Goal: Task Accomplishment & Management: Manage account settings

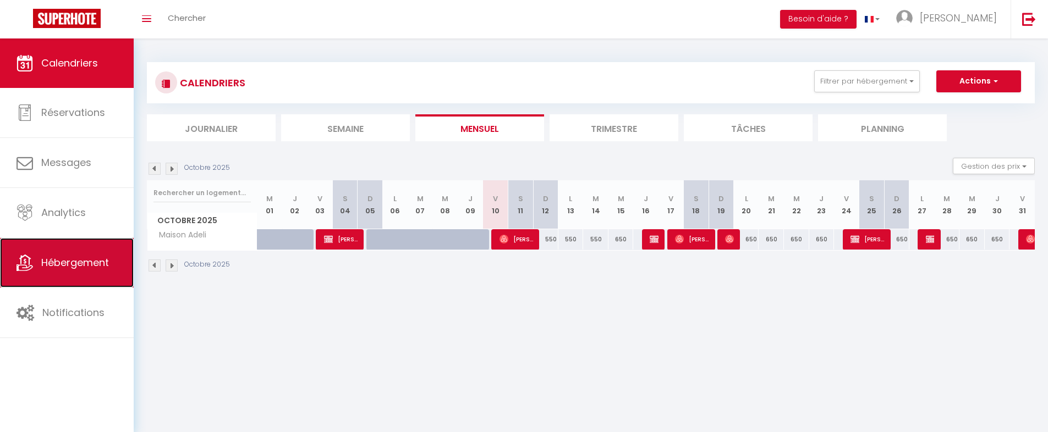
click at [58, 262] on span "Hébergement" at bounding box center [75, 263] width 68 height 14
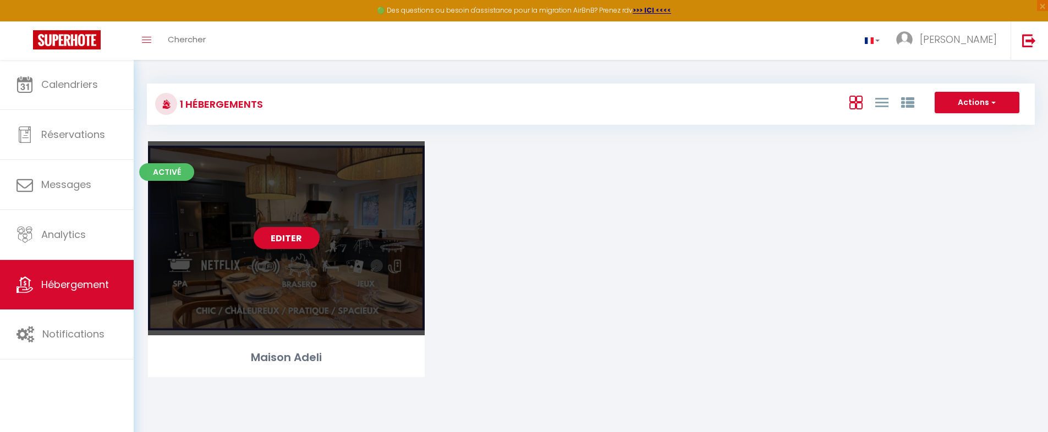
click at [298, 238] on link "Editer" at bounding box center [287, 238] width 66 height 22
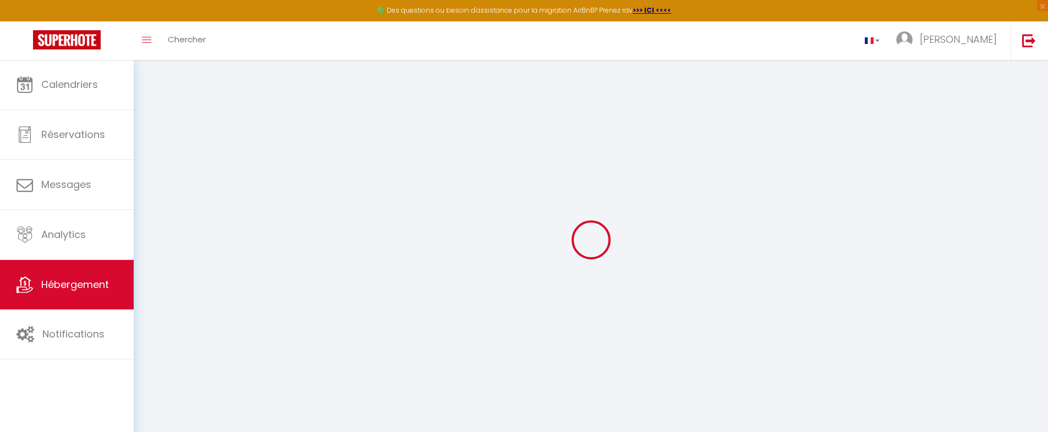
checkbox input "true"
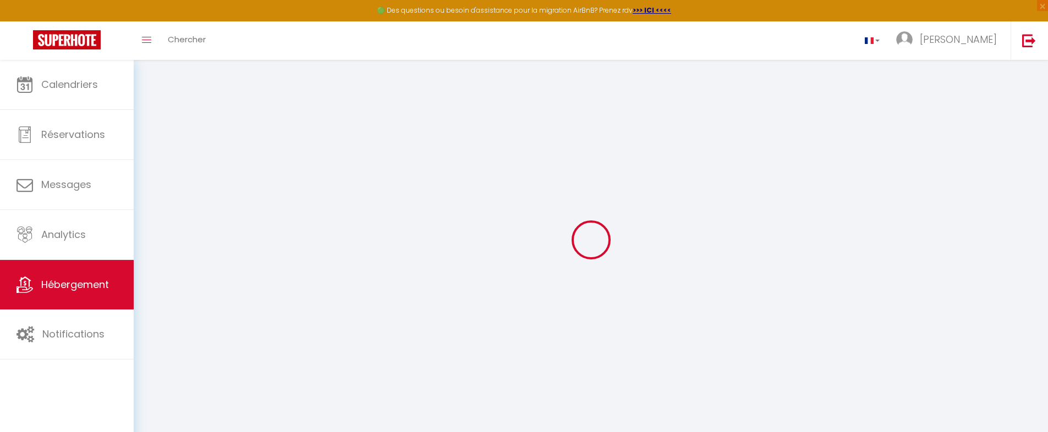
checkbox input "true"
select select "2"
select select "17:00"
select select
select select "10:00"
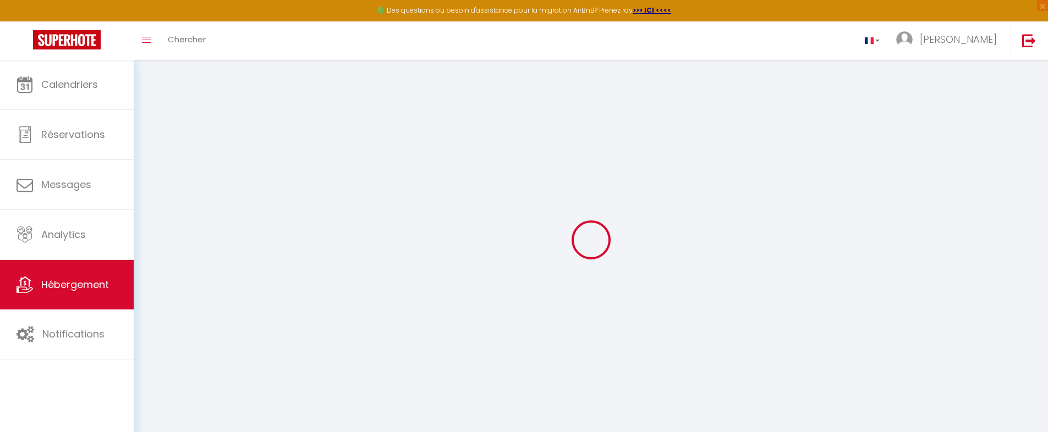
select select "30"
select select "10:00"
select select
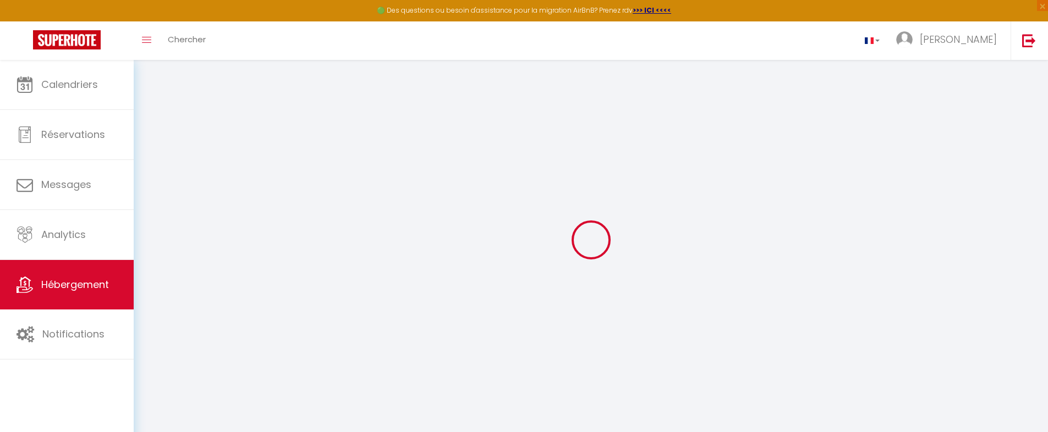
checkbox input "false"
select select
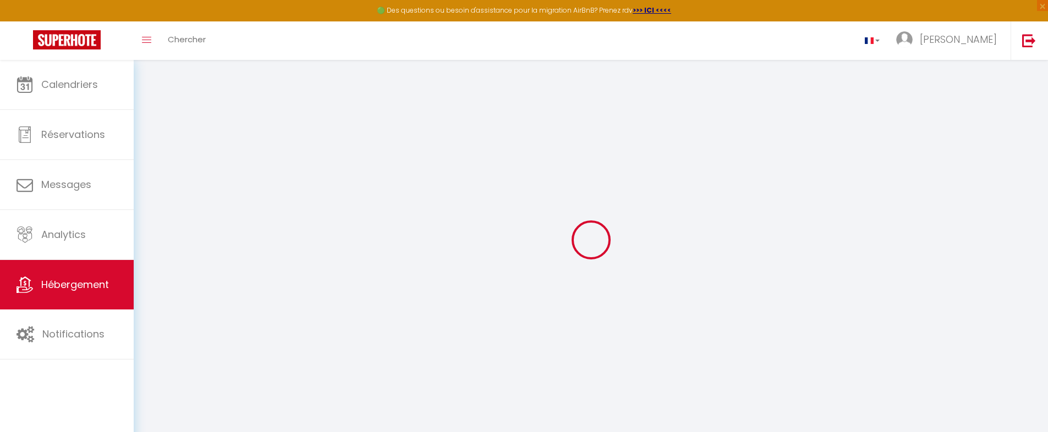
select select
checkbox input "false"
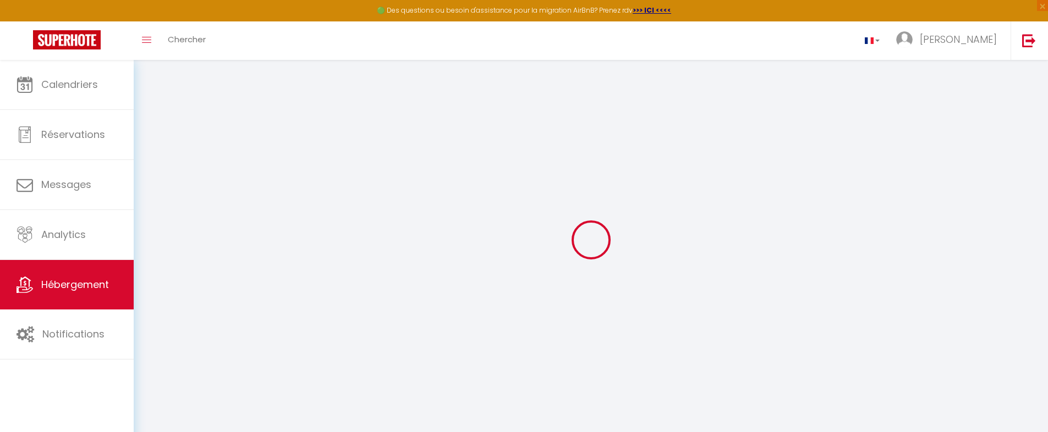
checkbox input "false"
select select
checkbox input "false"
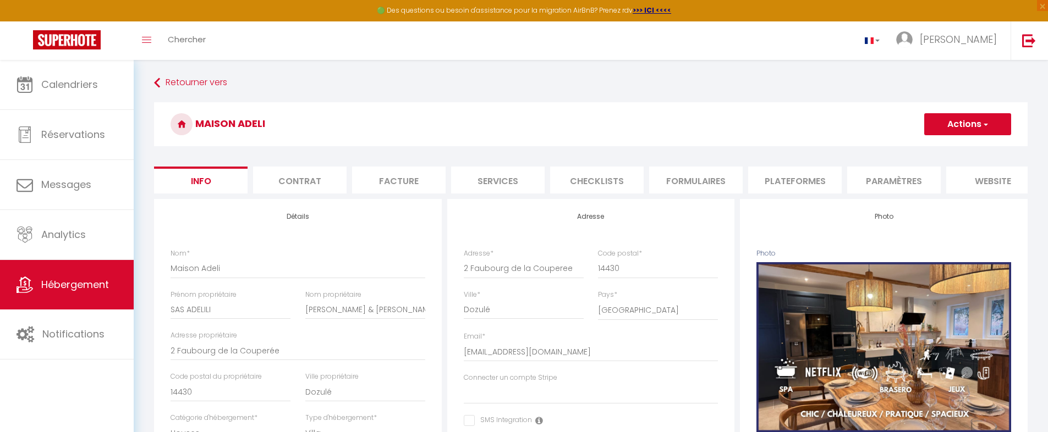
click at [871, 180] on li "Paramètres" at bounding box center [894, 180] width 94 height 27
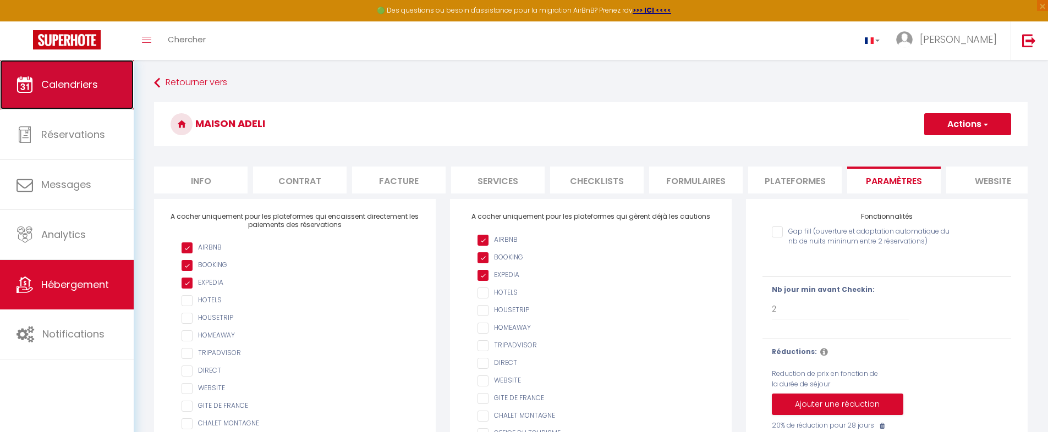
click at [94, 81] on span "Calendriers" at bounding box center [69, 85] width 57 height 14
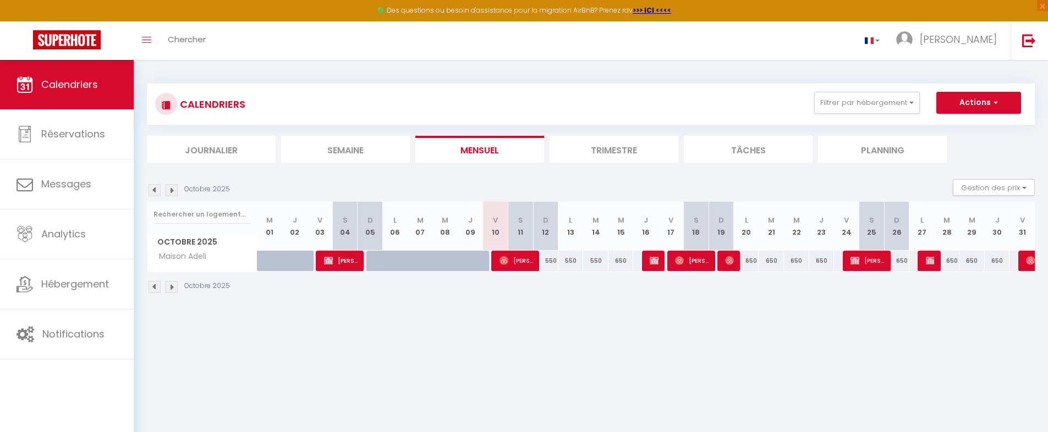
click at [173, 193] on img at bounding box center [172, 190] width 12 height 12
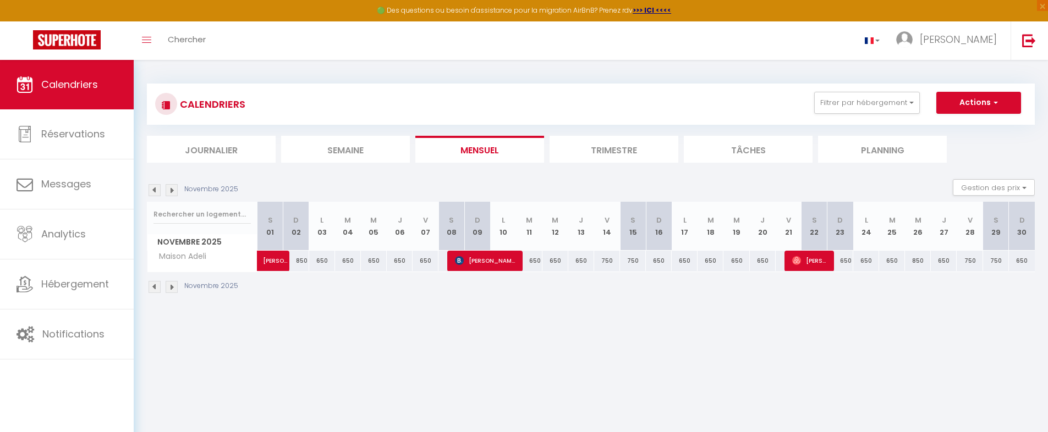
click at [173, 193] on img at bounding box center [172, 190] width 12 height 12
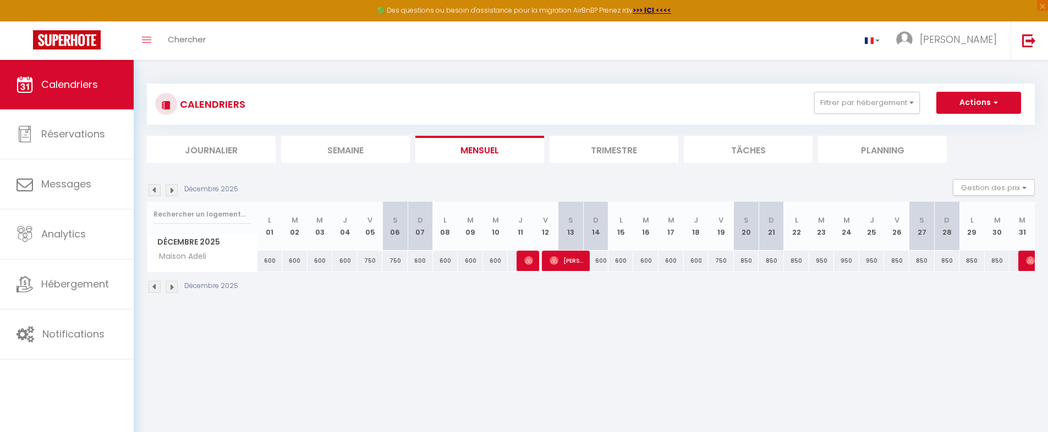
click at [173, 193] on img at bounding box center [172, 190] width 12 height 12
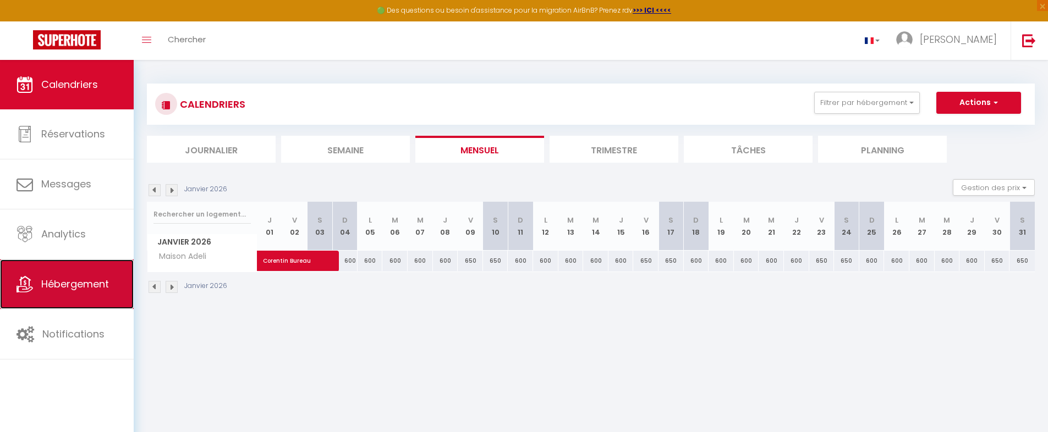
click at [73, 286] on span "Hébergement" at bounding box center [75, 284] width 68 height 14
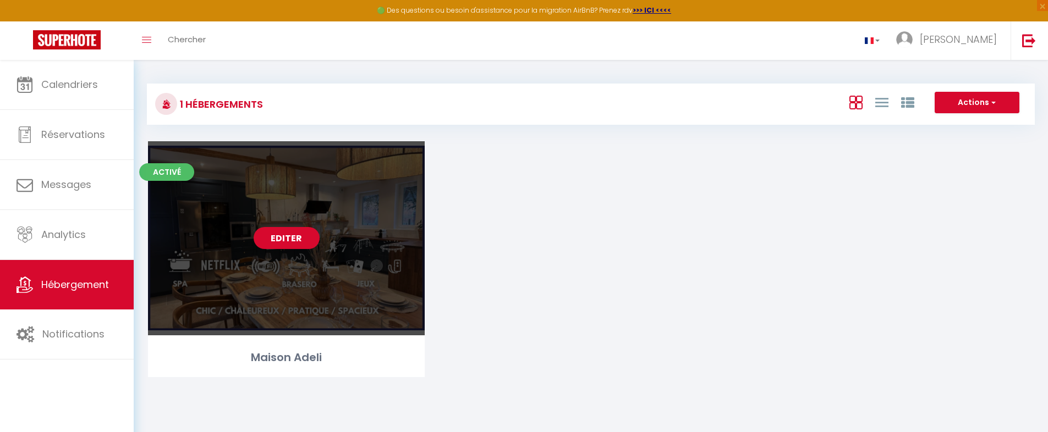
click at [297, 240] on link "Editer" at bounding box center [287, 238] width 66 height 22
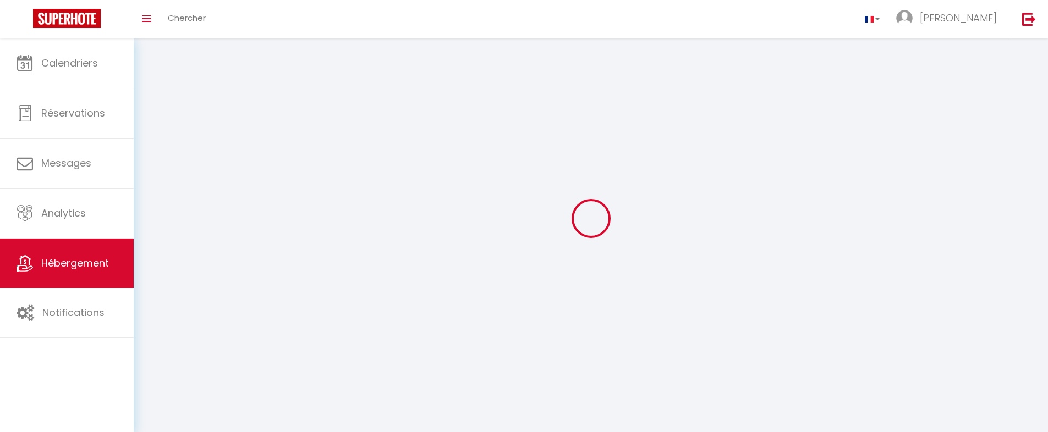
select select "1"
select select "28"
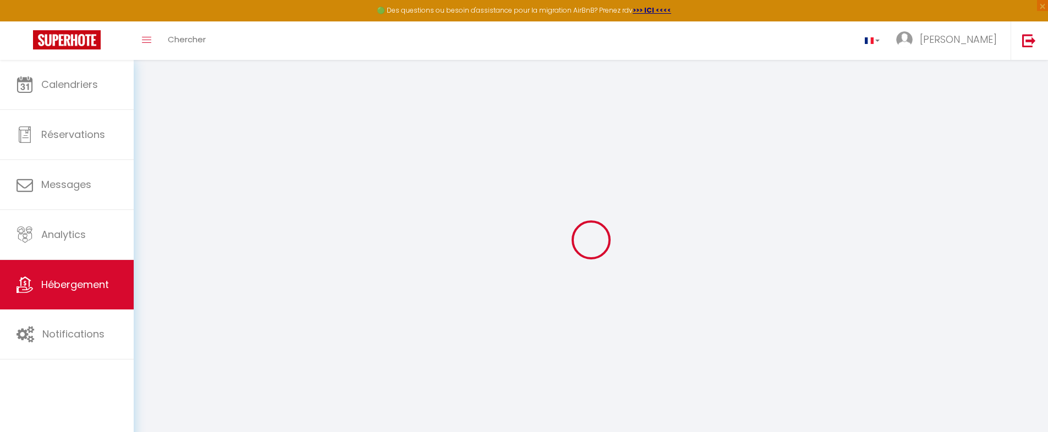
select select
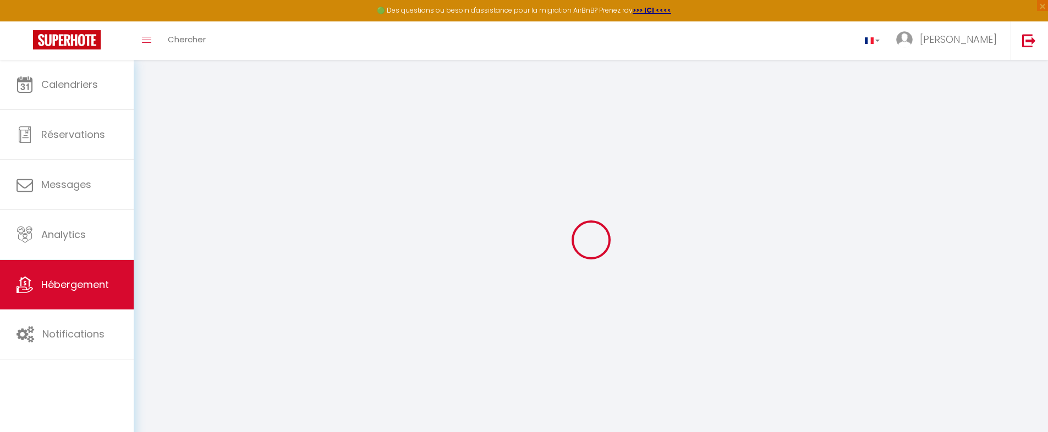
select select
checkbox input "false"
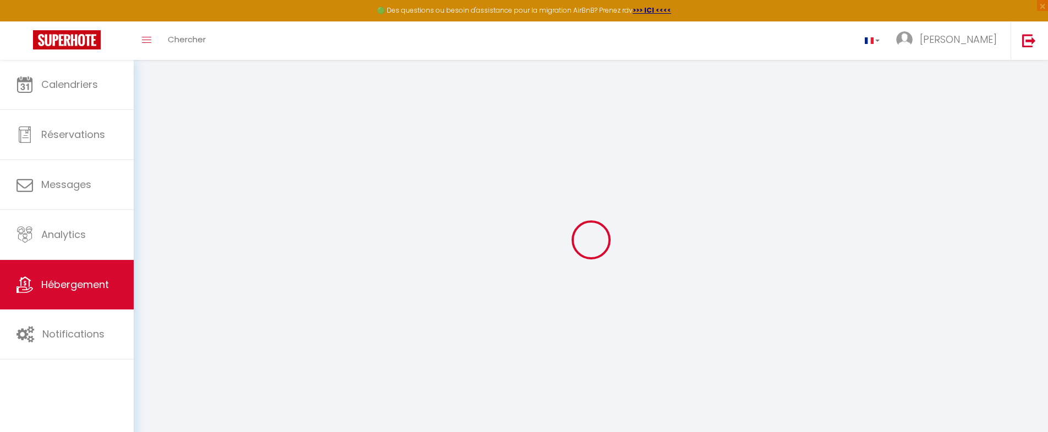
select select
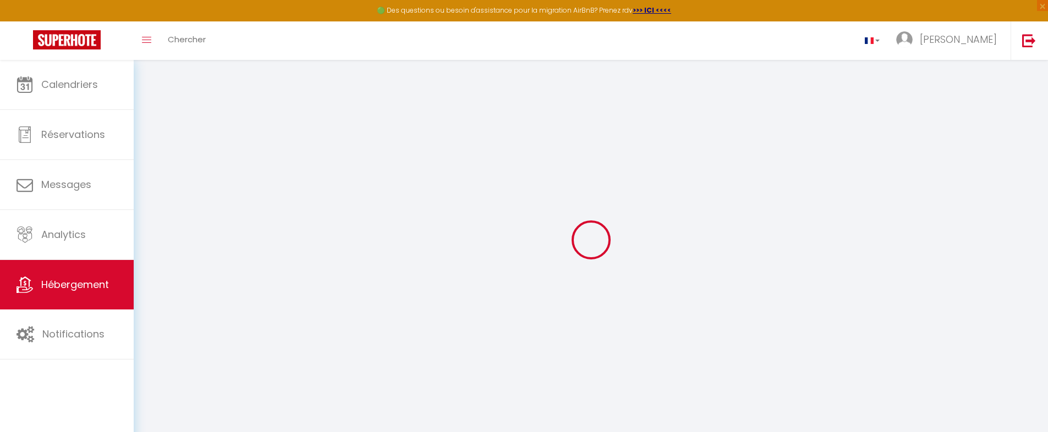
select select
checkbox input "false"
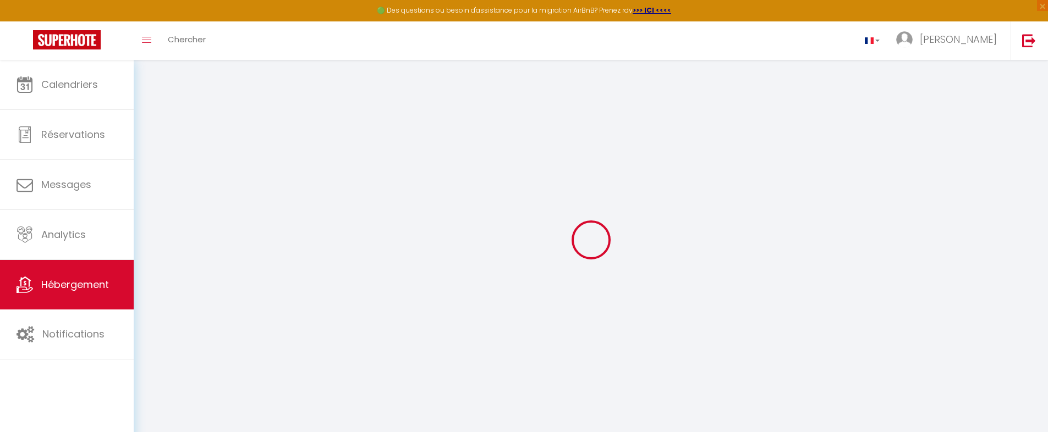
checkbox input "false"
select select
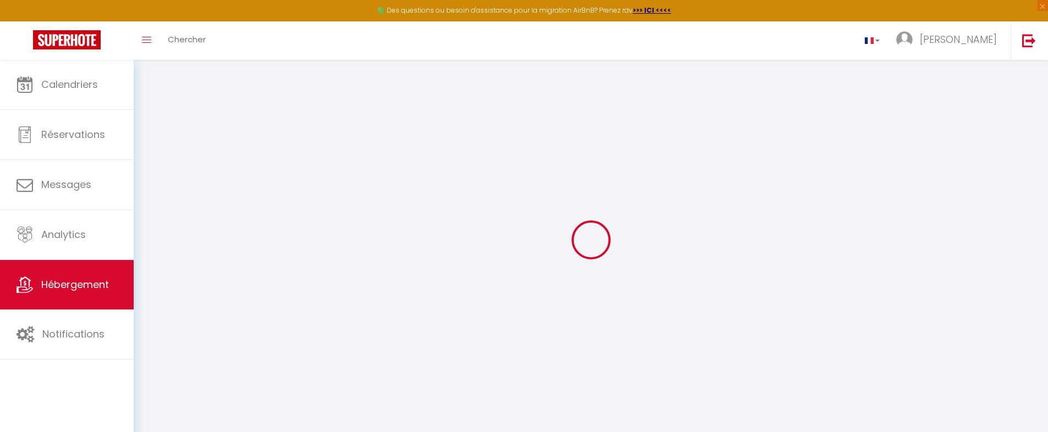
select select
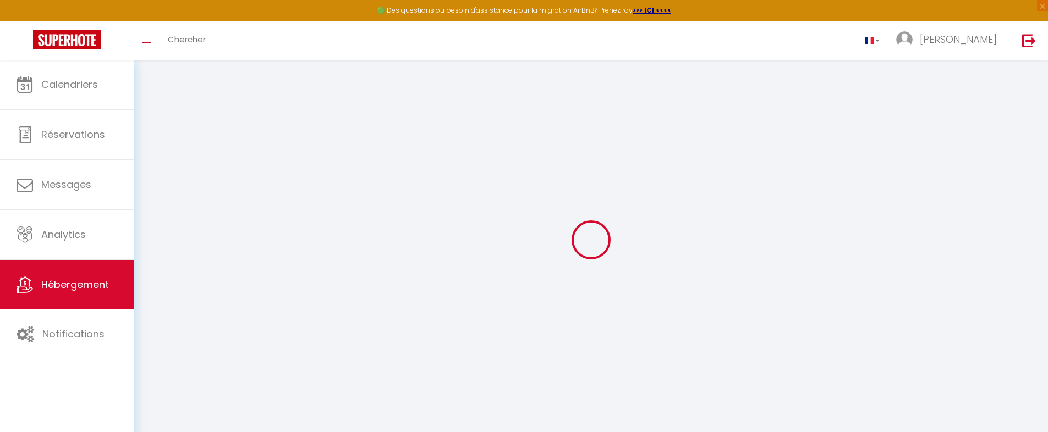
checkbox input "false"
select select
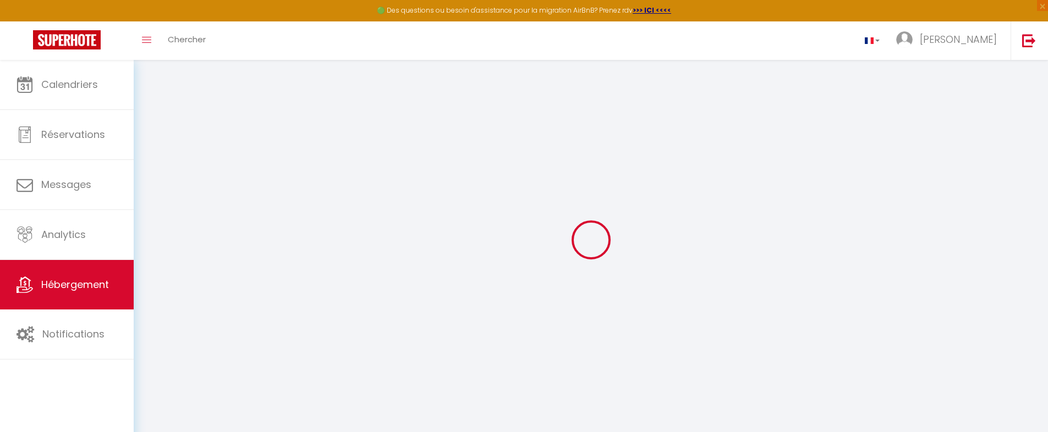
select select
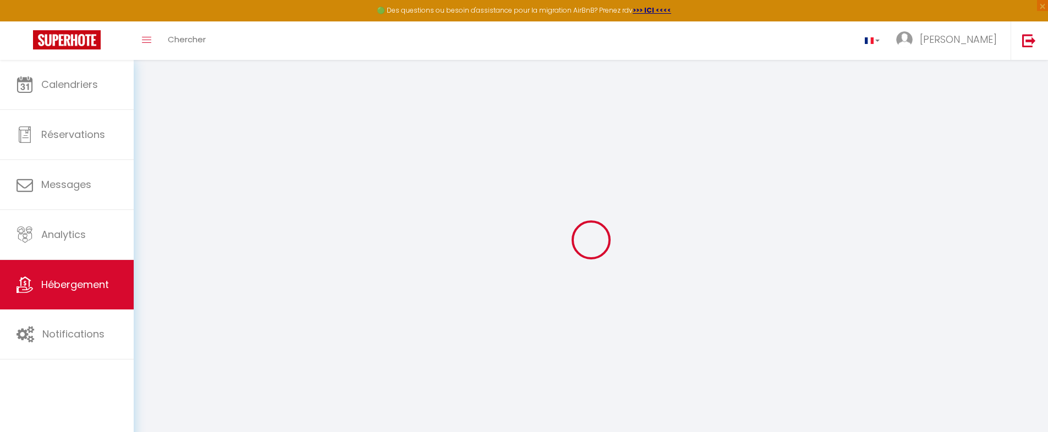
select select
checkbox input "false"
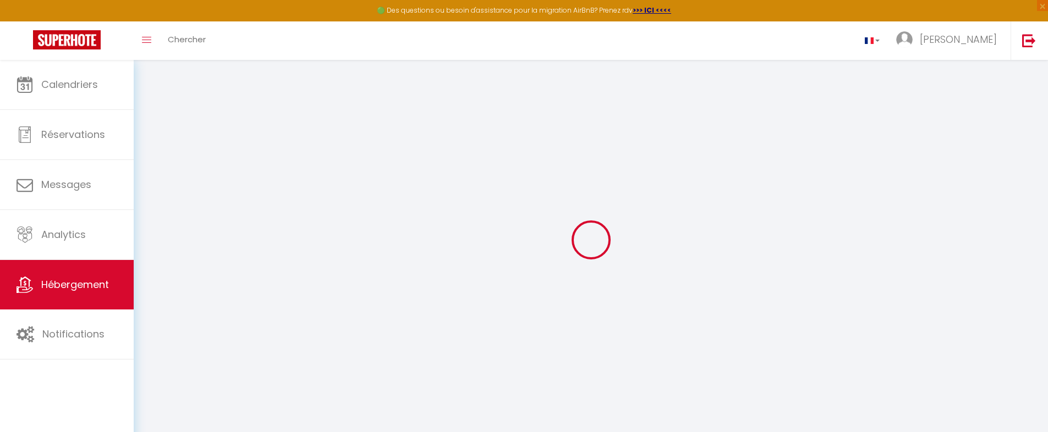
checkbox input "false"
select select
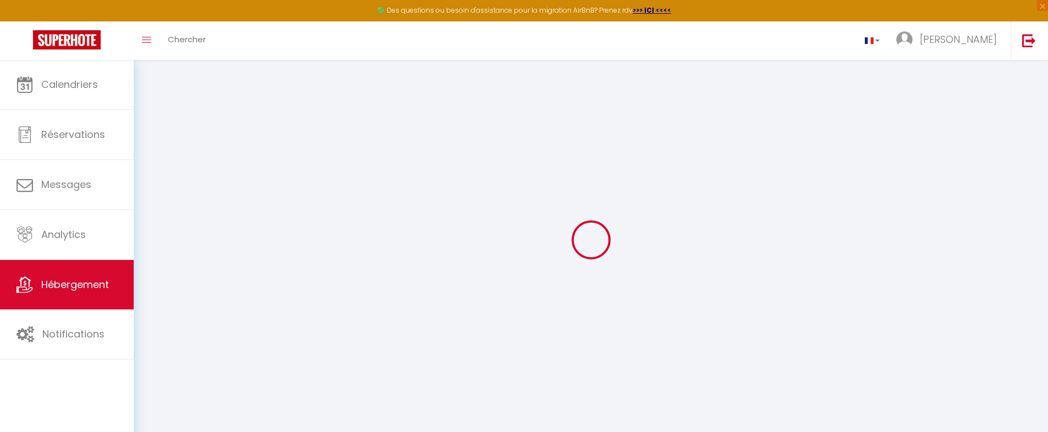
select select
checkbox input "false"
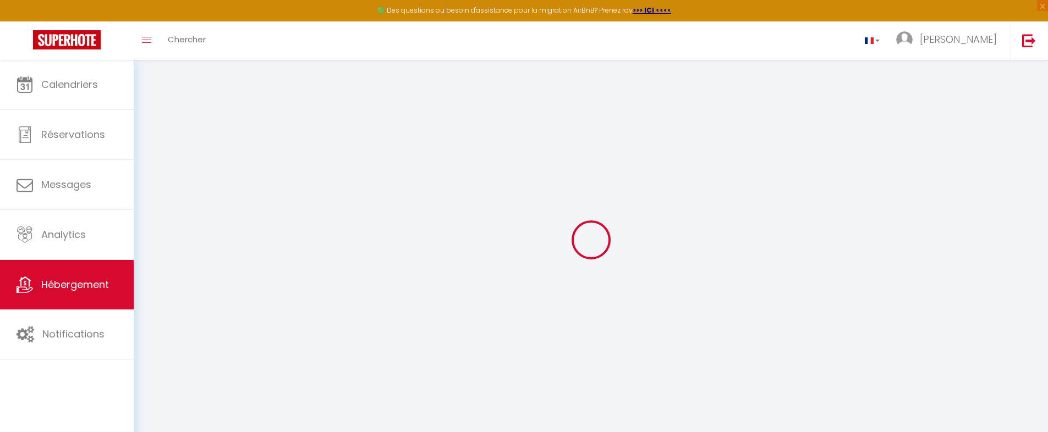
checkbox input "false"
select select
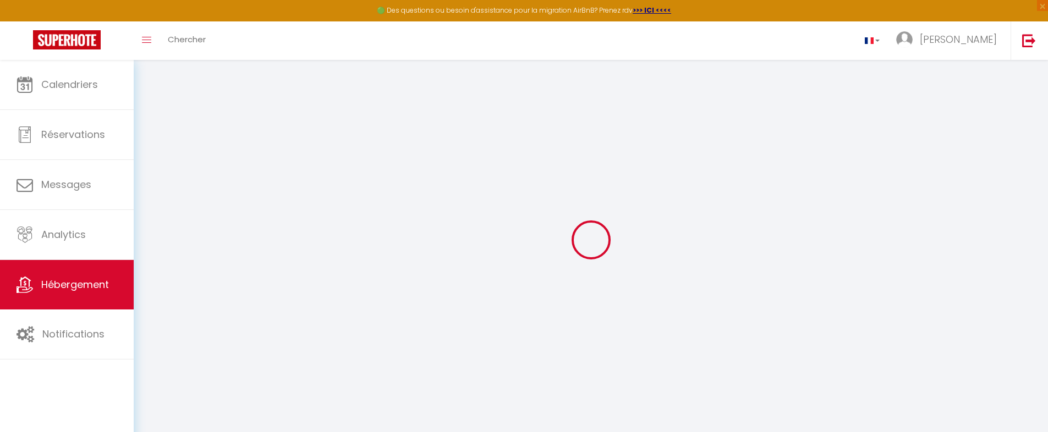
type input "Maison Adeli"
type input "SAS ADELILI"
type input "[PERSON_NAME] & [PERSON_NAME]"
type input "2 Faubourg de la Couperée"
type input "14430"
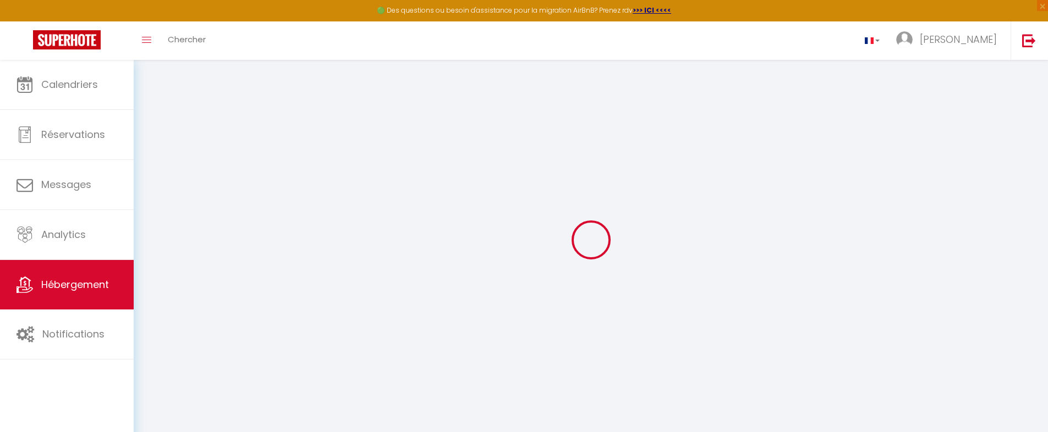
type input "Dozulé"
select select "houses"
select select "15"
select select "7"
select select "6"
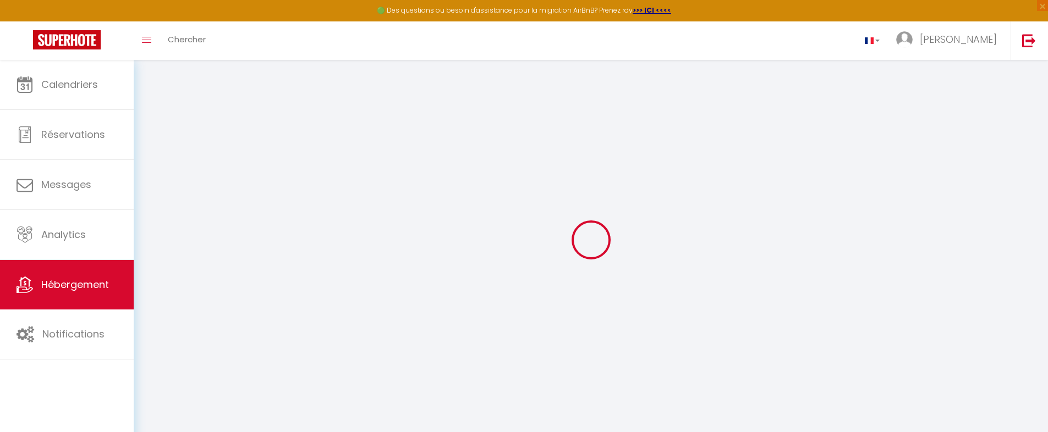
type input "970"
type input "200"
type input "2.60"
type input "1900"
select select
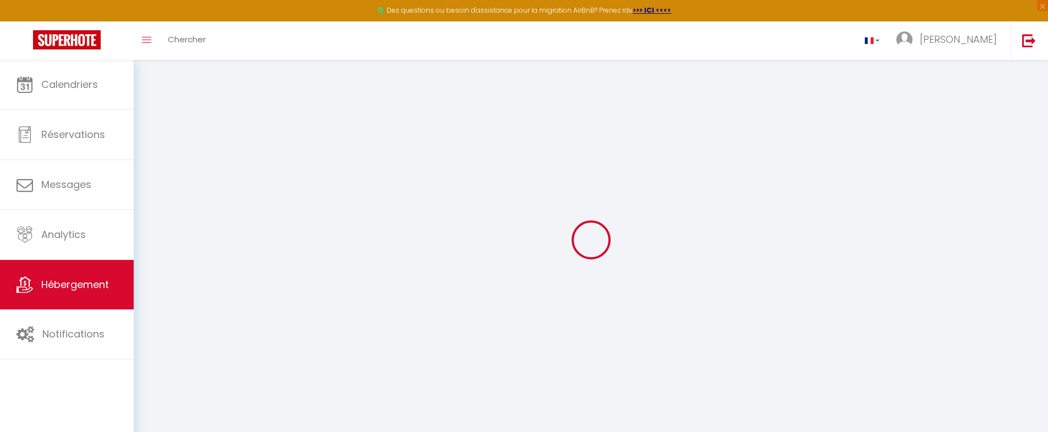
select select
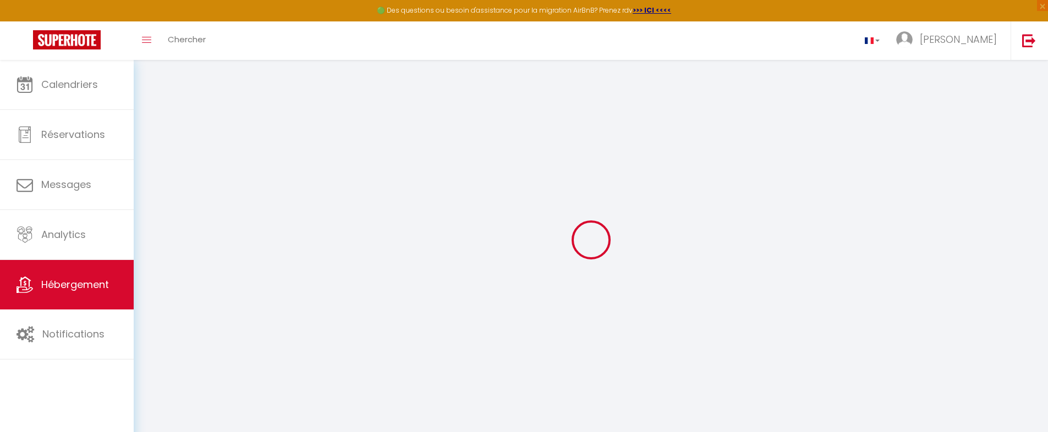
type input "2 Faubourg de la Couperee"
type input "14430"
type input "Dozulé"
type input "[EMAIL_ADDRESS][DOMAIN_NAME]"
select select
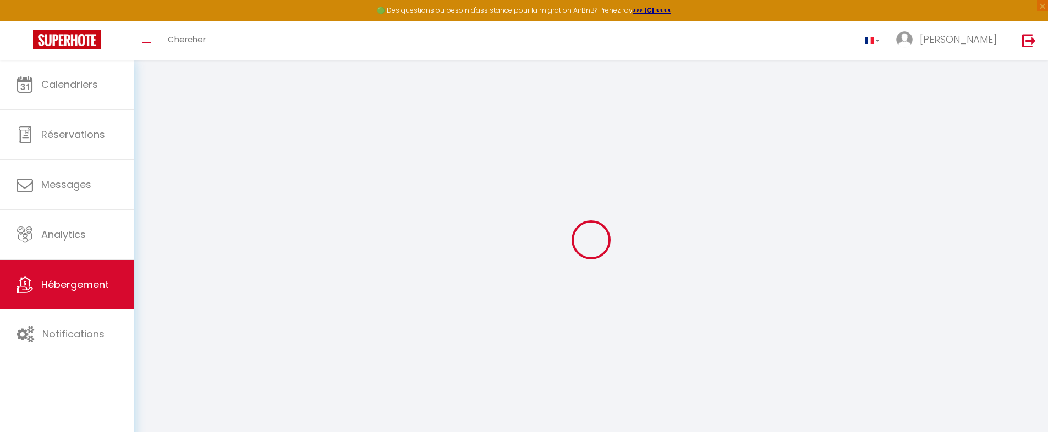
checkbox input "false"
select select
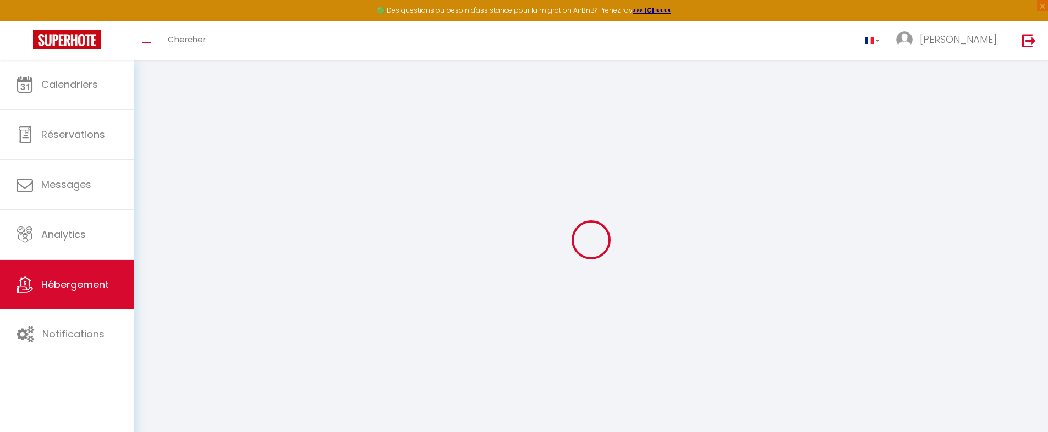
select select
type input "0"
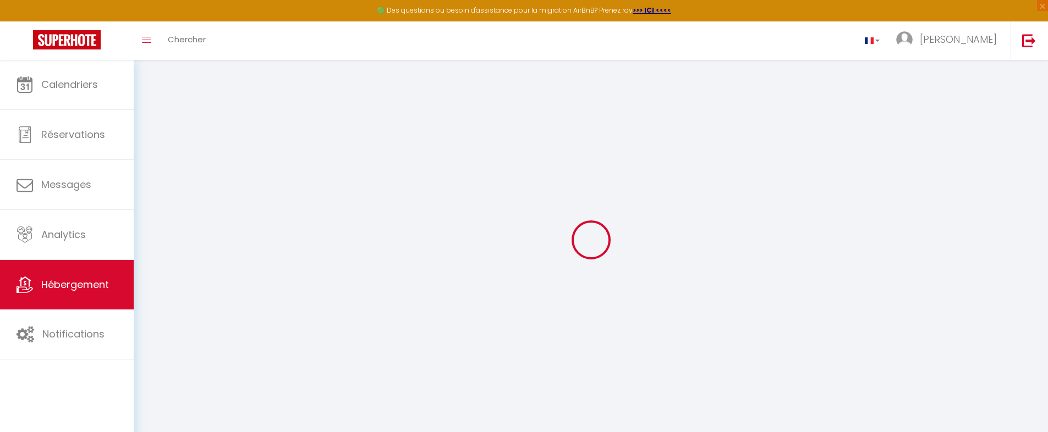
select select
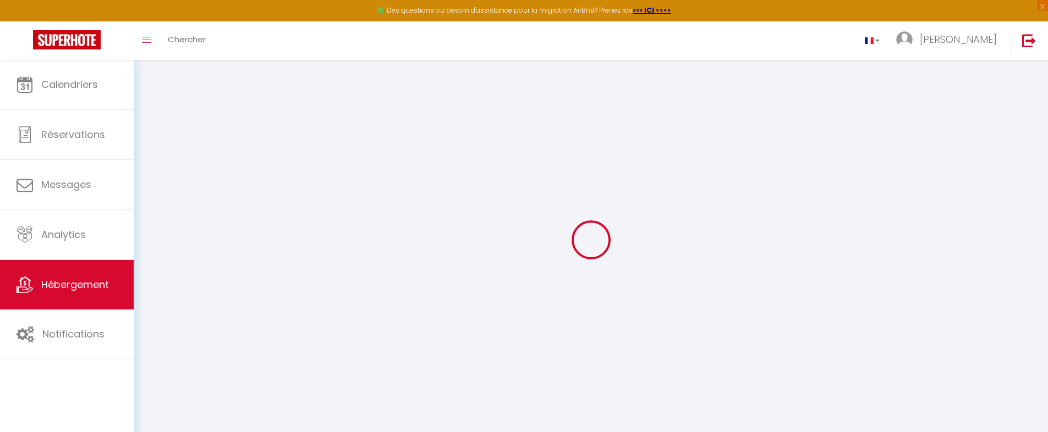
select select
checkbox input "false"
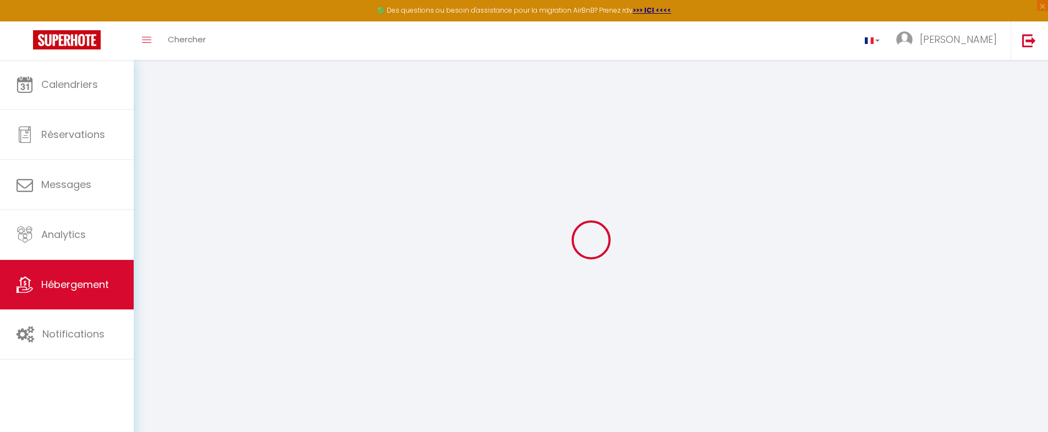
checkbox input "false"
select select
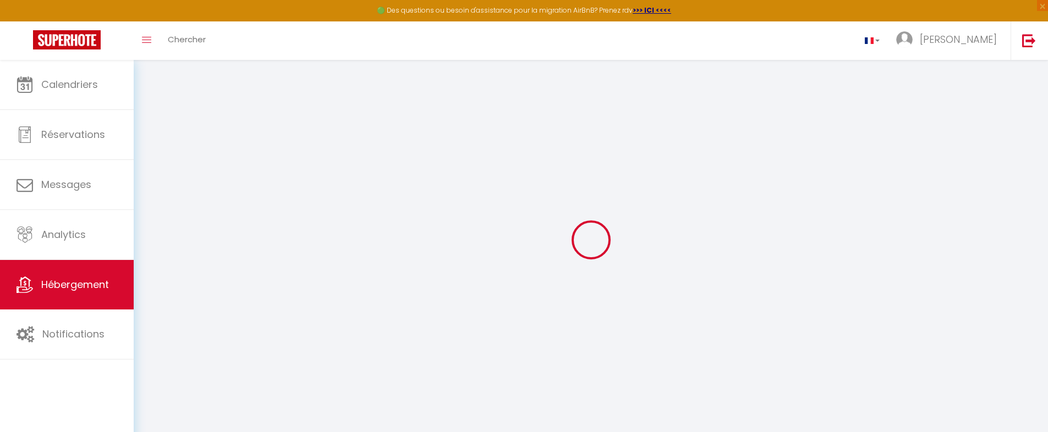
select select
checkbox input "false"
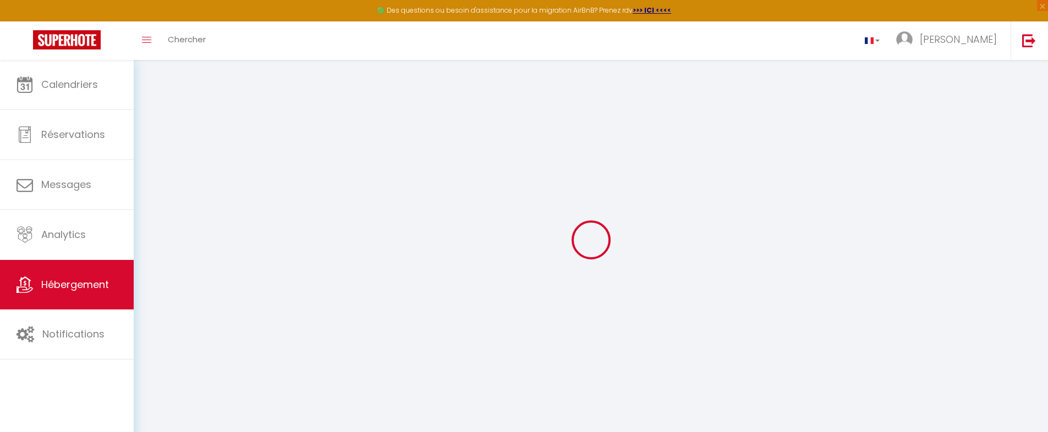
checkbox input "false"
select select
select select "villa"
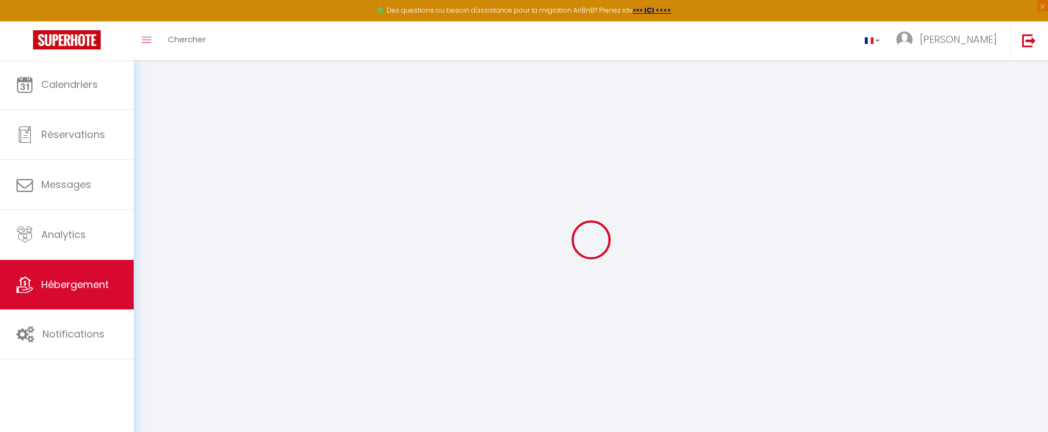
select select
checkbox input "false"
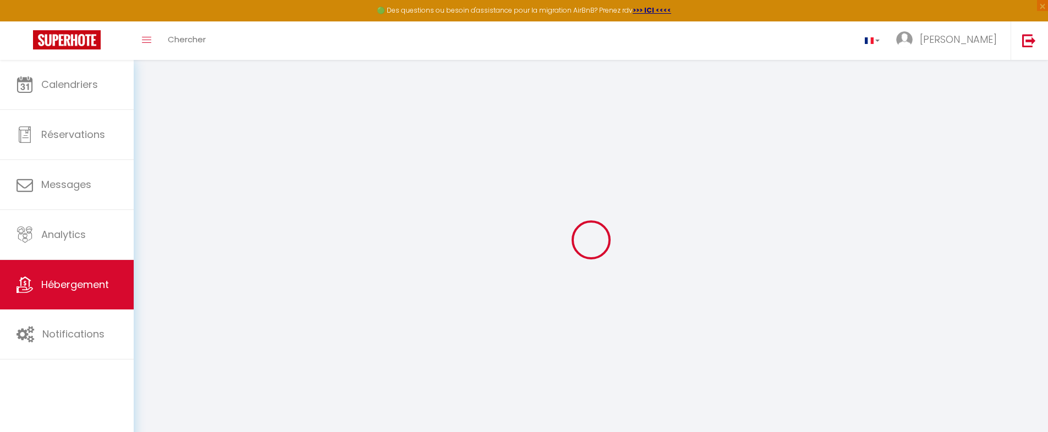
select select
select select "17:00"
select select
select select "10:00"
select select "30"
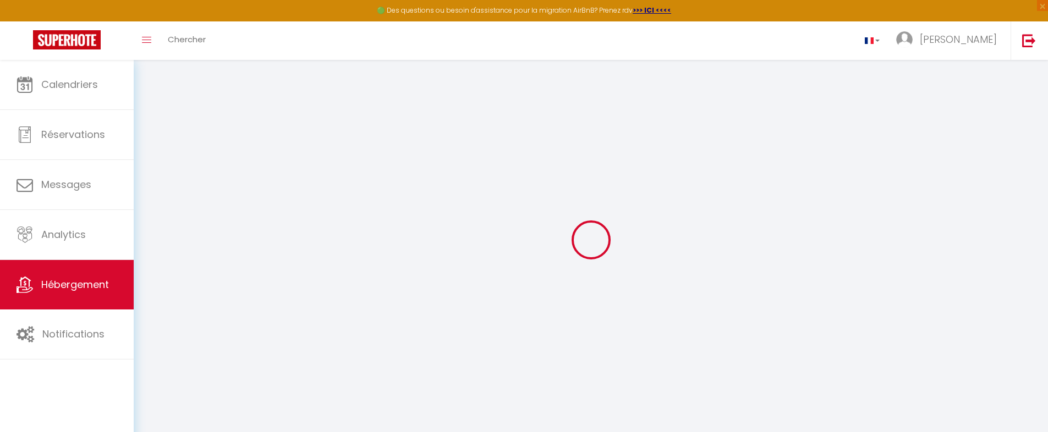
select select "30"
select select "10:00"
select select
checkbox input "false"
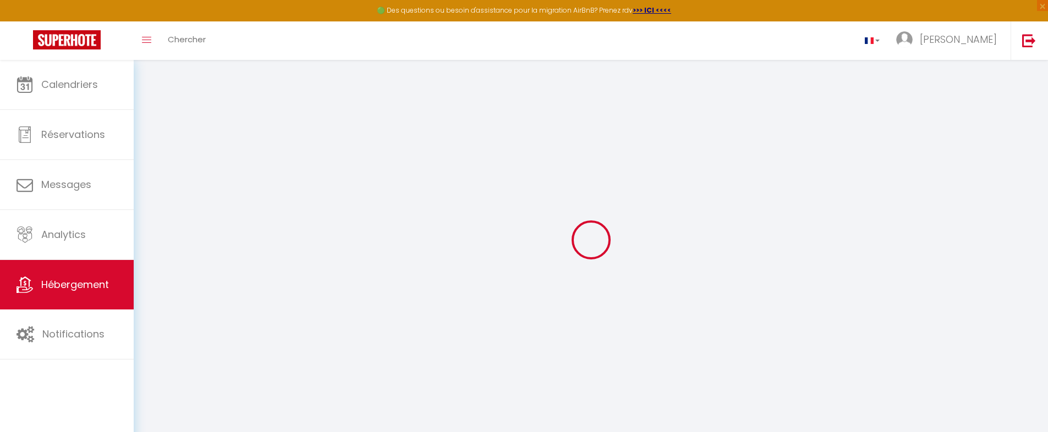
checkbox input "false"
select select
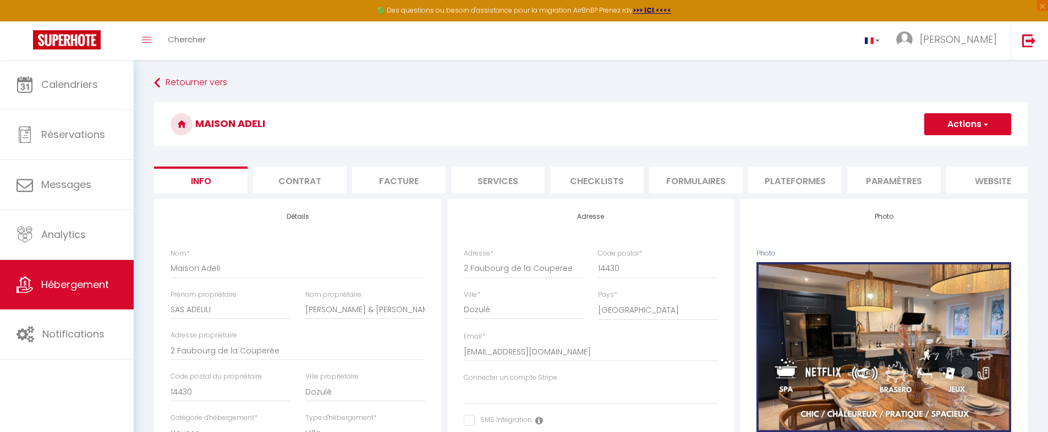
select select
checkbox input "false"
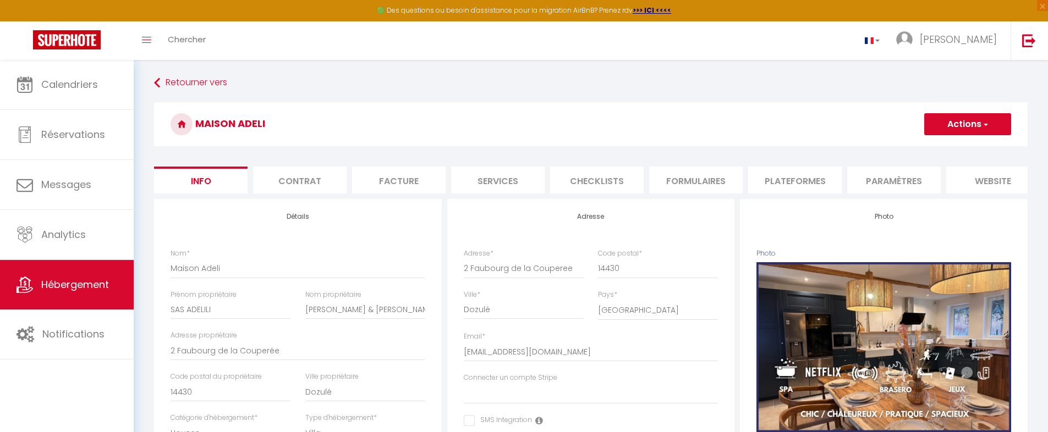
checkbox input "false"
select select
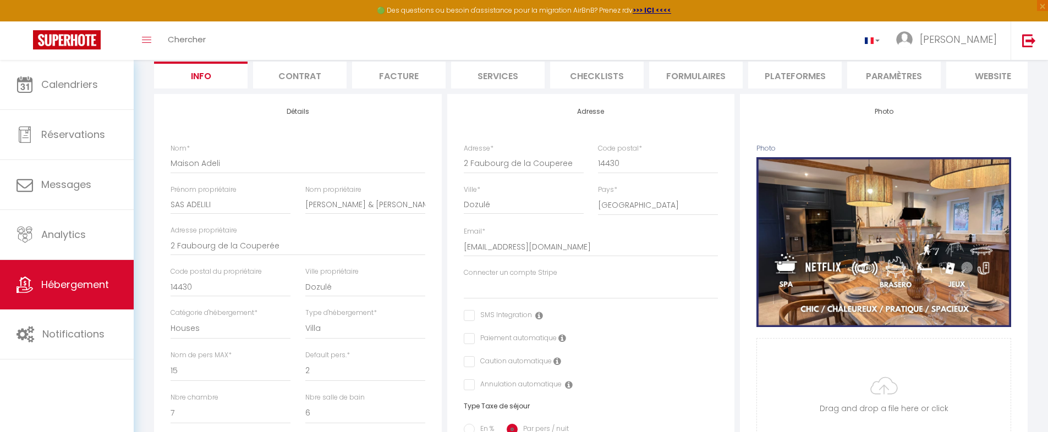
scroll to position [91, 0]
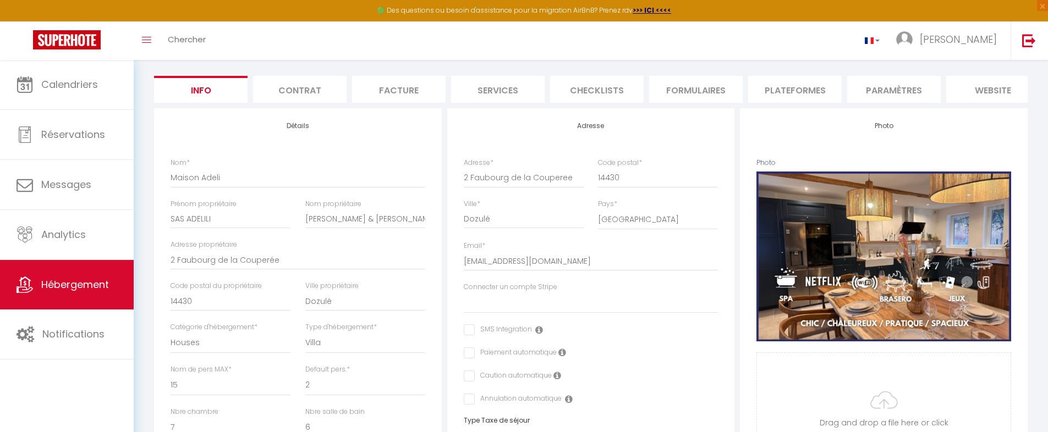
click at [900, 90] on li "Paramètres" at bounding box center [894, 89] width 94 height 27
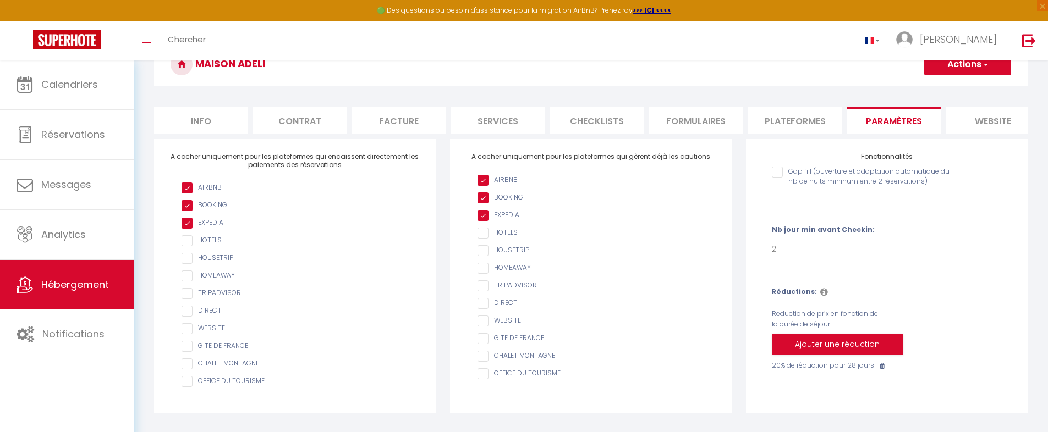
scroll to position [62, 0]
click at [785, 118] on li "Plateformes" at bounding box center [795, 120] width 94 height 27
select select
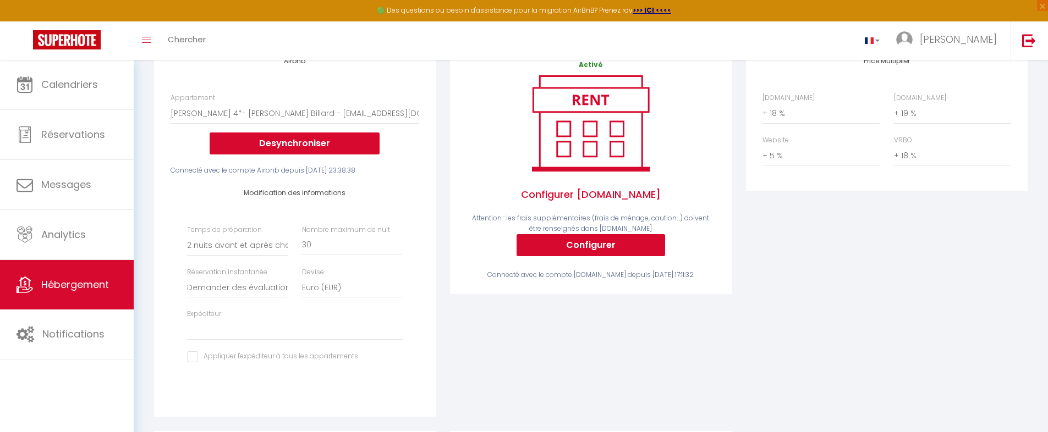
scroll to position [157, 0]
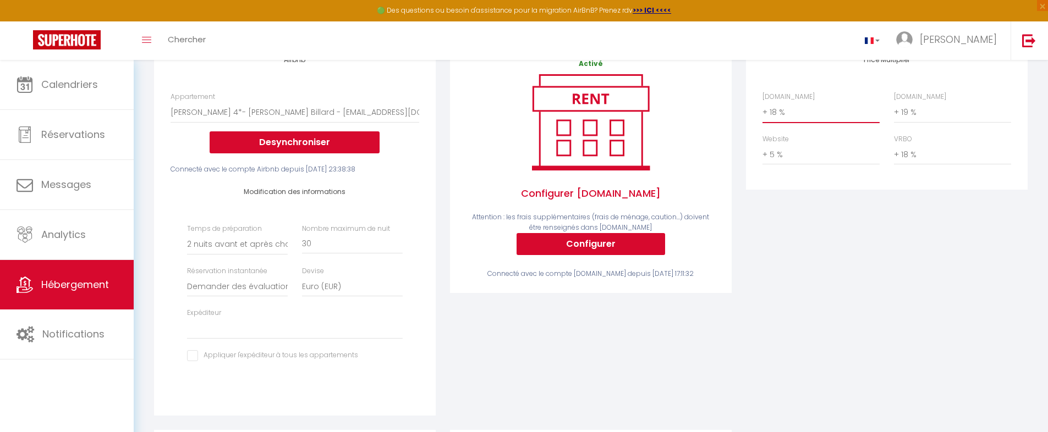
click at [776, 119] on select "0 + 1 % + 2 % + 3 % + 4 % + 5 % + 6 % + 7 % + 8 % + 9 %" at bounding box center [821, 112] width 117 height 21
select select "+ 22 %"
click at [763, 110] on select "0 + 1 % + 2 % + 3 % + 4 % + 5 % + 6 % + 7 % + 8 % + 9 %" at bounding box center [821, 112] width 117 height 21
select select
click at [909, 121] on select "0 + 1 % + 2 % + 3 % + 4 % + 5 % + 6 % + 7 % + 8 % + 9 %" at bounding box center [952, 112] width 117 height 21
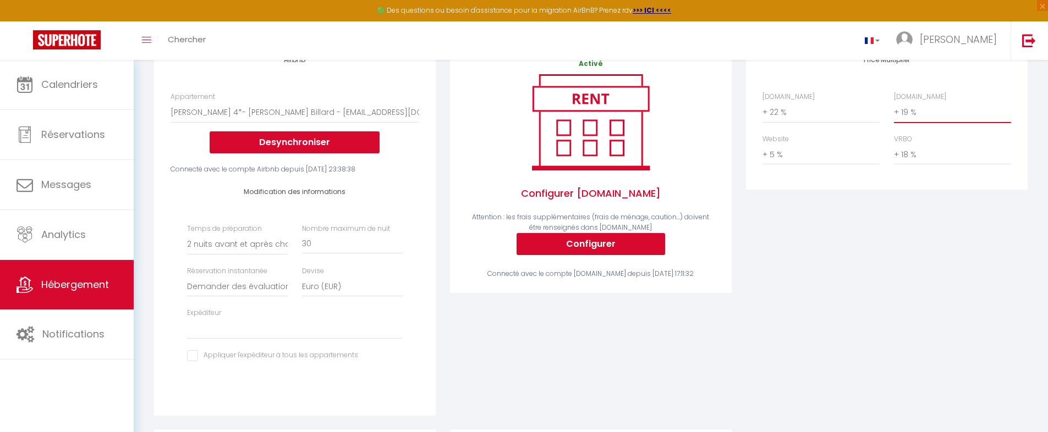
select select "+ 22 %"
click at [894, 110] on select "0 + 1 % + 2 % + 3 % + 4 % + 5 % + 6 % + 7 % + 8 % + 9 %" at bounding box center [952, 112] width 117 height 21
select select
click at [907, 162] on select "0 + 1 % + 2 % + 3 % + 4 % + 5 % + 6 % + 7 % + 8 % + 9 %" at bounding box center [952, 154] width 117 height 21
select select "+ 22 %"
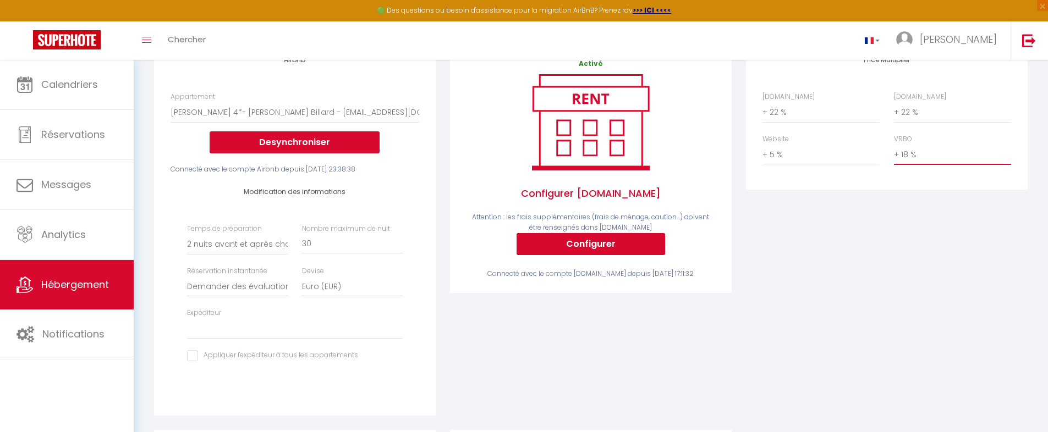
click at [894, 152] on select "0 + 1 % + 2 % + 3 % + 4 % + 5 % + 6 % + 7 % + 8 % + 9 %" at bounding box center [952, 154] width 117 height 21
select select
click at [863, 216] on div "Price Multiplier [DOMAIN_NAME] 0 + 1 % + 2 % + 3 % + 4 % + 5 % + 6 % + 7 %" at bounding box center [887, 236] width 296 height 388
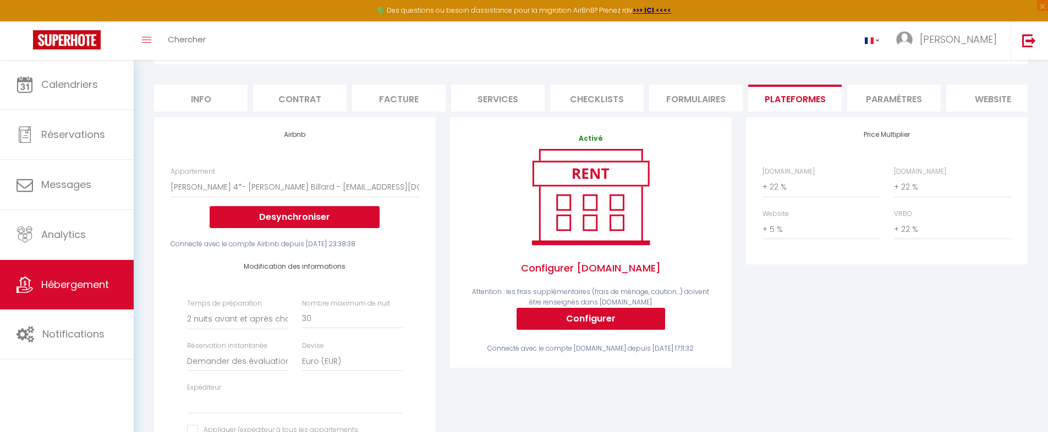
scroll to position [0, 0]
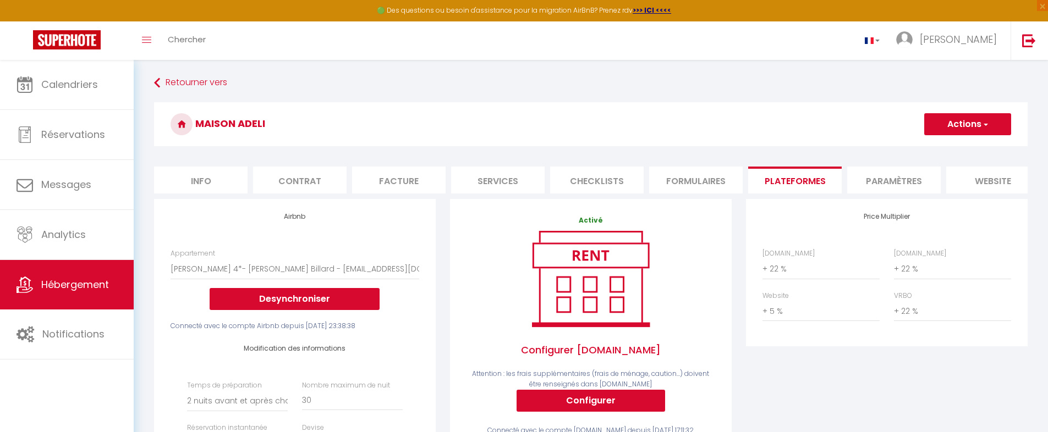
click at [956, 125] on button "Actions" at bounding box center [967, 124] width 87 height 22
click at [956, 151] on link "Enregistrer" at bounding box center [967, 148] width 87 height 14
select select "2"
select select "well_reviewed_guests"
select select "EUR"
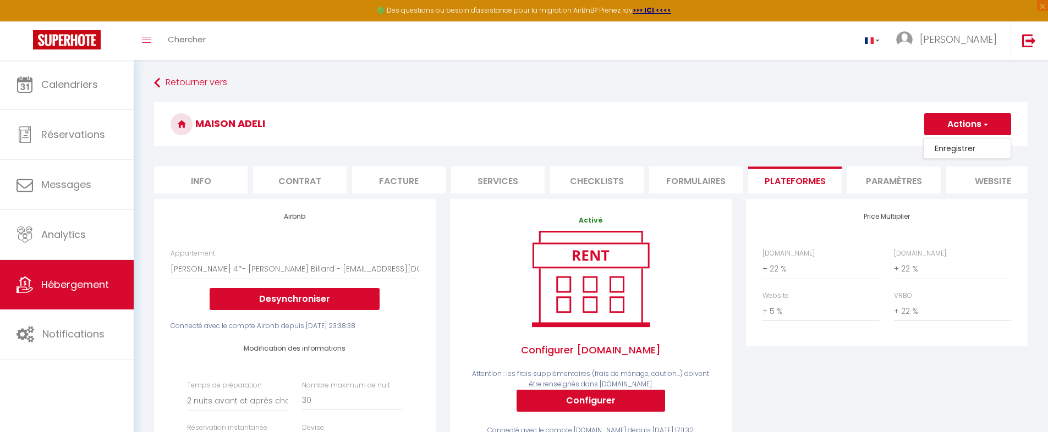
select select
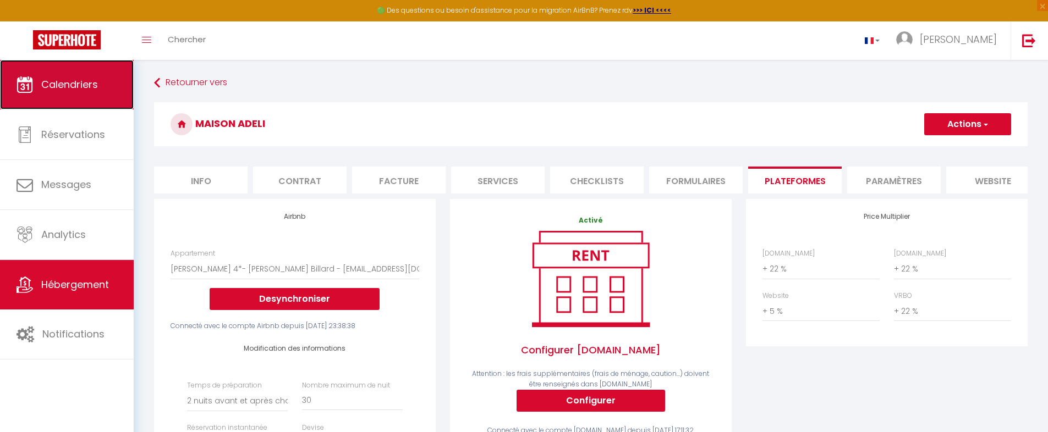
click at [73, 89] on span "Calendriers" at bounding box center [69, 85] width 57 height 14
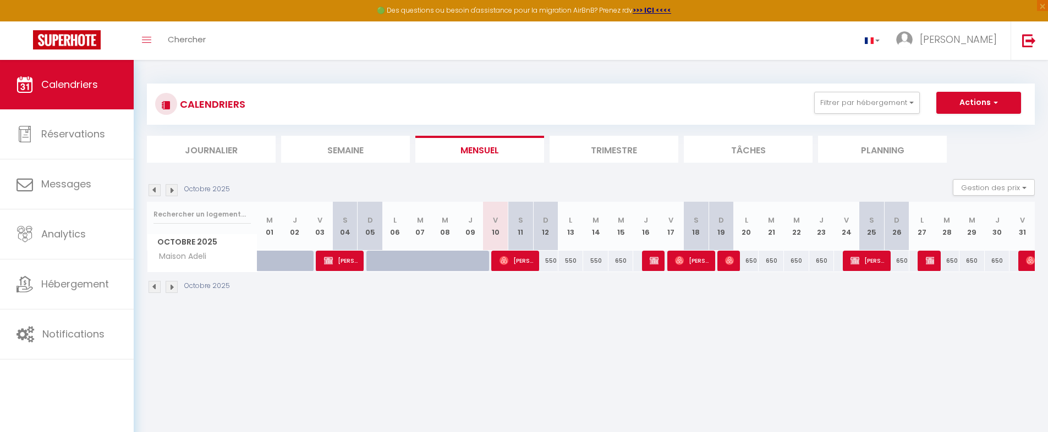
click at [173, 192] on img at bounding box center [172, 190] width 12 height 12
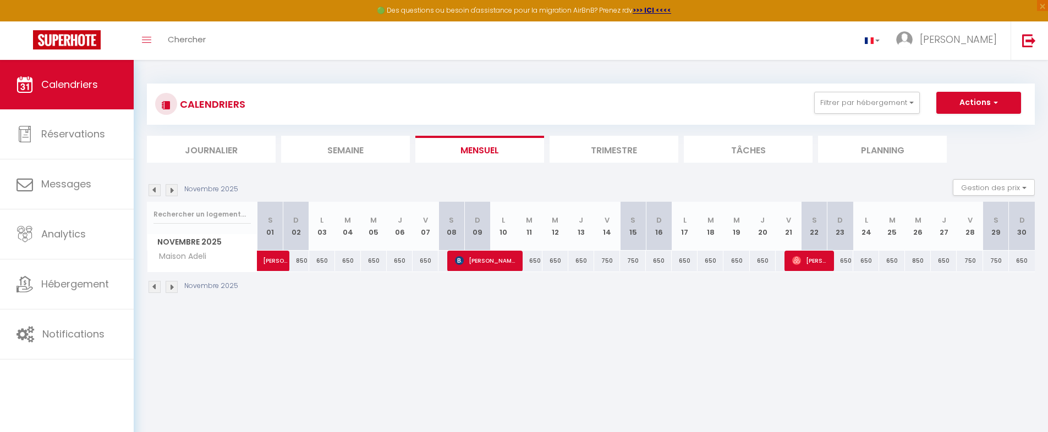
click at [173, 192] on img at bounding box center [172, 190] width 12 height 12
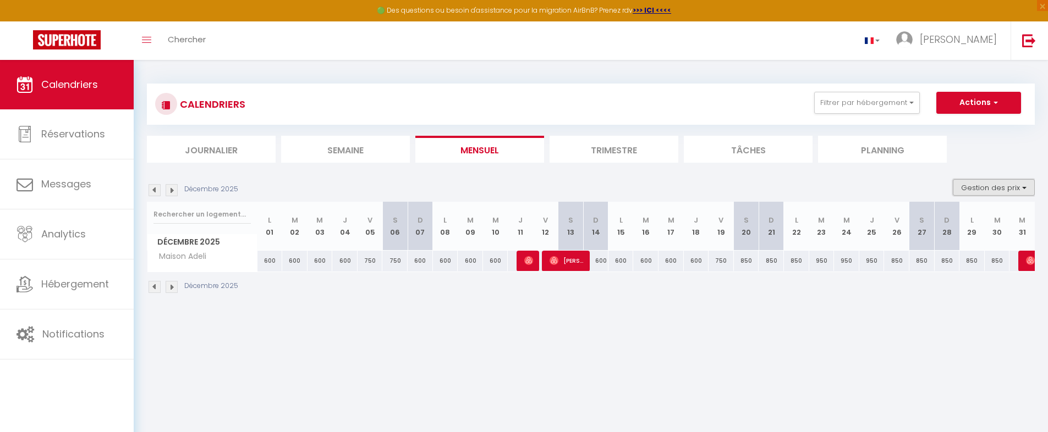
click at [1010, 188] on button "Gestion des prix" at bounding box center [994, 187] width 82 height 17
click at [944, 224] on input "Nb Nuits minimum" at bounding box center [984, 221] width 99 height 11
checkbox input "true"
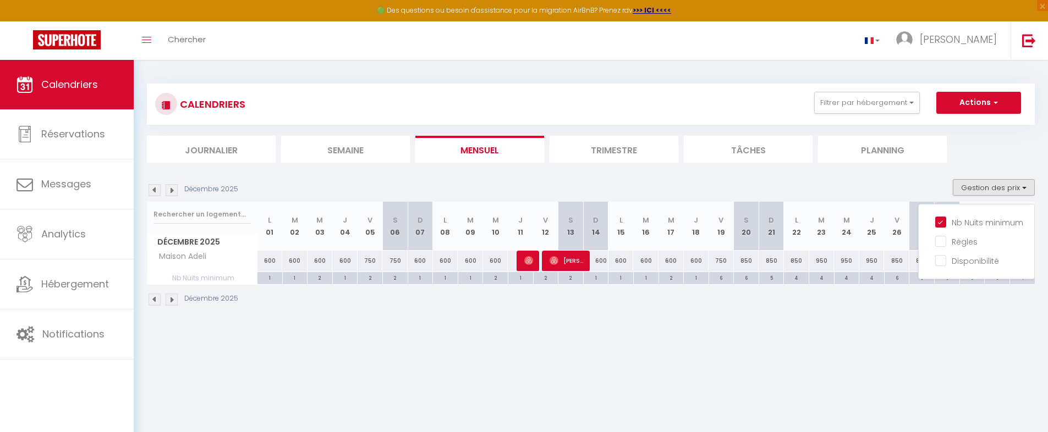
click at [810, 333] on body "🟢 Des questions ou besoin d'assistance pour la migration AirBnB? Prenez rdv >>>…" at bounding box center [524, 276] width 1048 height 432
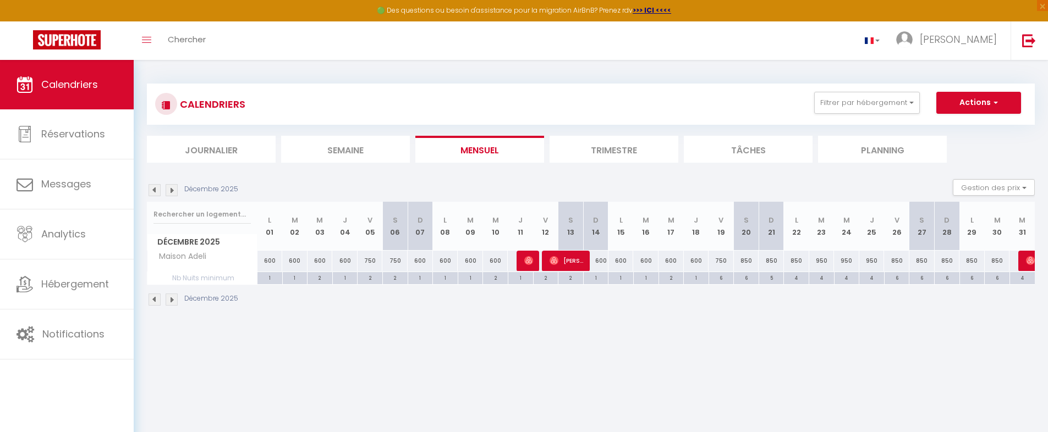
click at [898, 279] on div "6" at bounding box center [897, 277] width 25 height 10
click at [898, 277] on div "6" at bounding box center [897, 277] width 25 height 10
drag, startPoint x: 899, startPoint y: 279, endPoint x: 888, endPoint y: 279, distance: 11.0
click at [888, 279] on div "6" at bounding box center [897, 277] width 25 height 10
click at [897, 297] on div "Décembre 2025" at bounding box center [591, 301] width 888 height 32
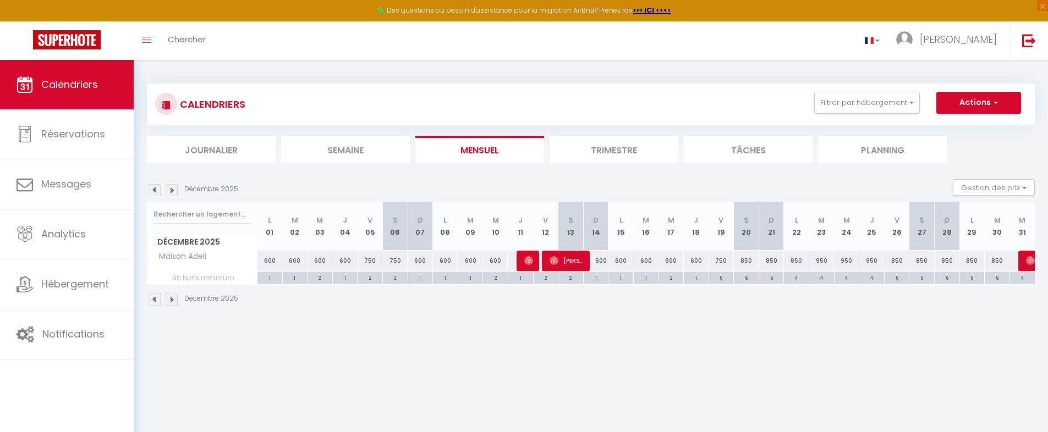
click at [903, 278] on div "6" at bounding box center [897, 277] width 25 height 10
click at [897, 277] on div "6" at bounding box center [897, 277] width 25 height 10
